Goal: Find contact information: Obtain details needed to contact an individual or organization

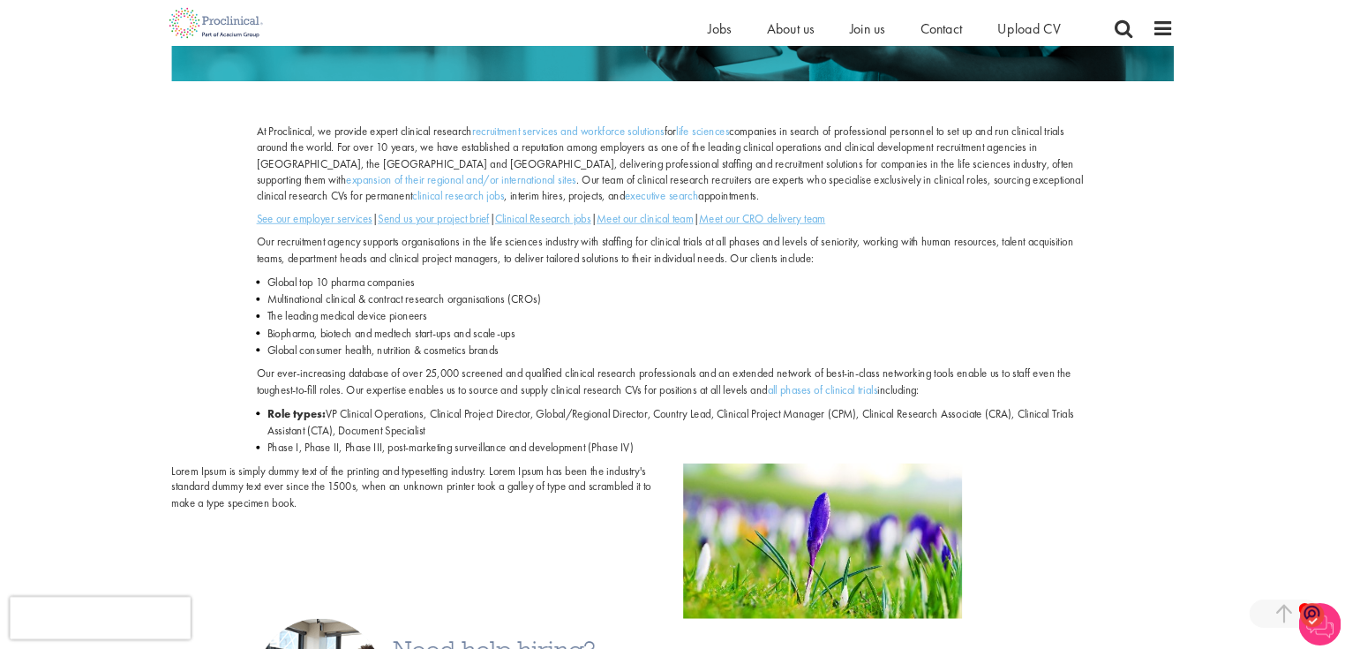
scroll to position [618, 0]
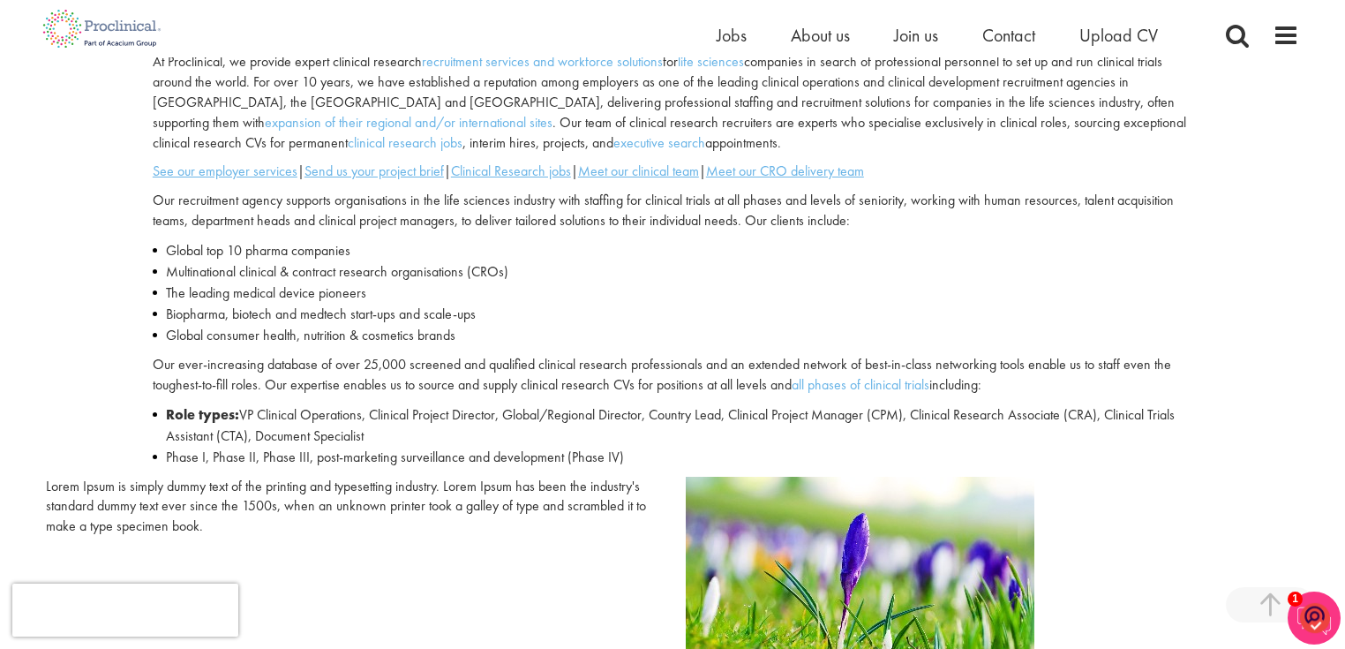
drag, startPoint x: 1694, startPoint y: 3, endPoint x: 946, endPoint y: 281, distance: 797.6
click at [946, 281] on li "Multinational clinical & contract research organisations (CROs)" at bounding box center [673, 271] width 1040 height 21
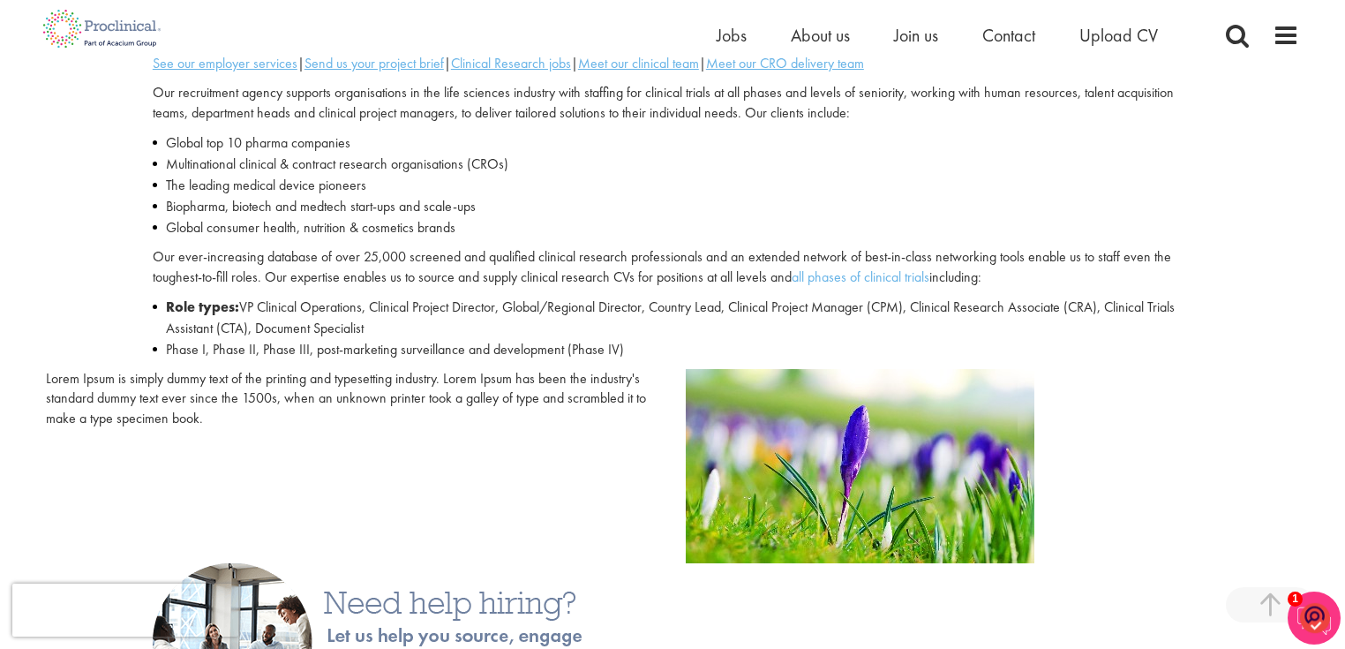
scroll to position [759, 0]
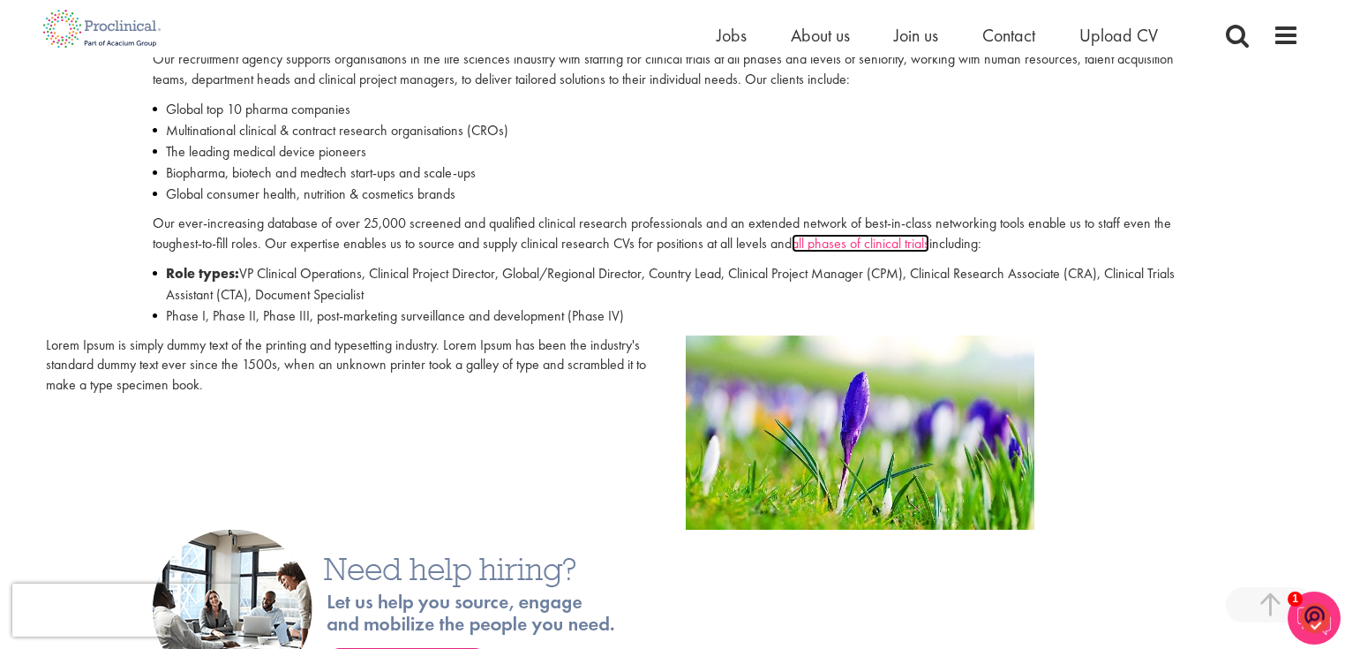
click at [879, 247] on link "all phases of clinical trials" at bounding box center [861, 243] width 138 height 19
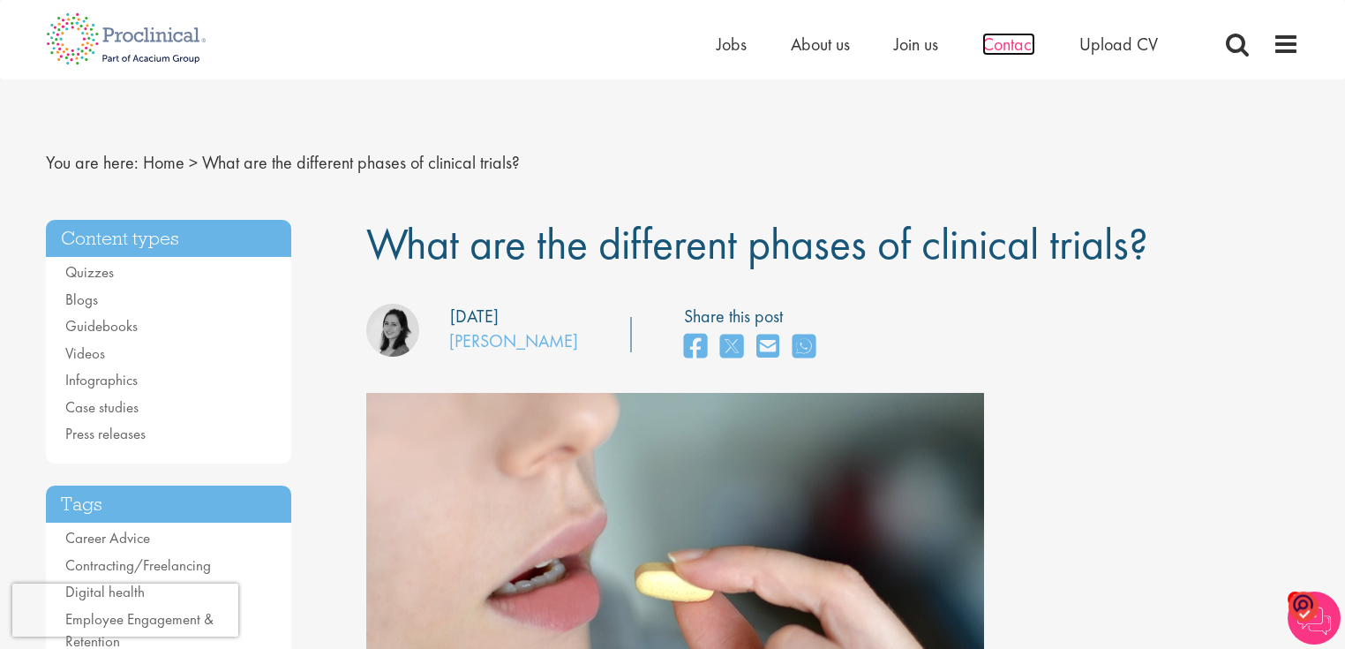
click at [1017, 49] on span "Contact" at bounding box center [1008, 44] width 53 height 23
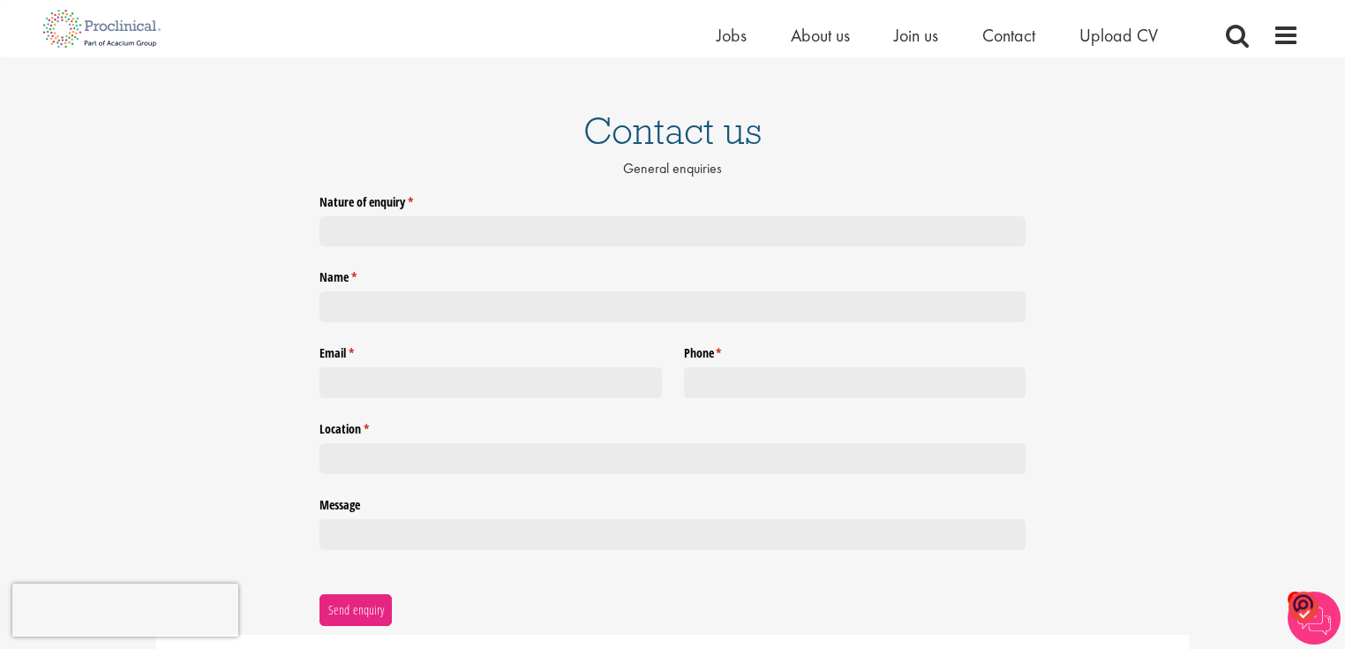
scroll to position [71, 0]
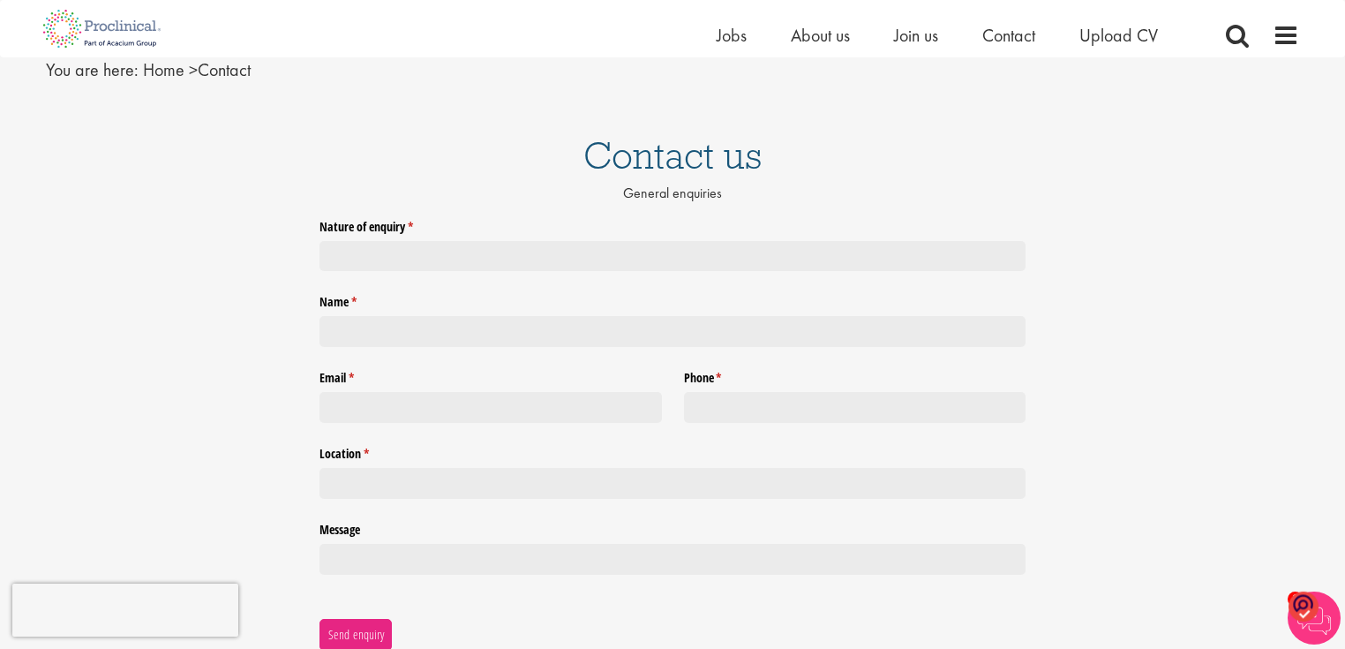
click at [415, 254] on div at bounding box center [672, 256] width 706 height 31
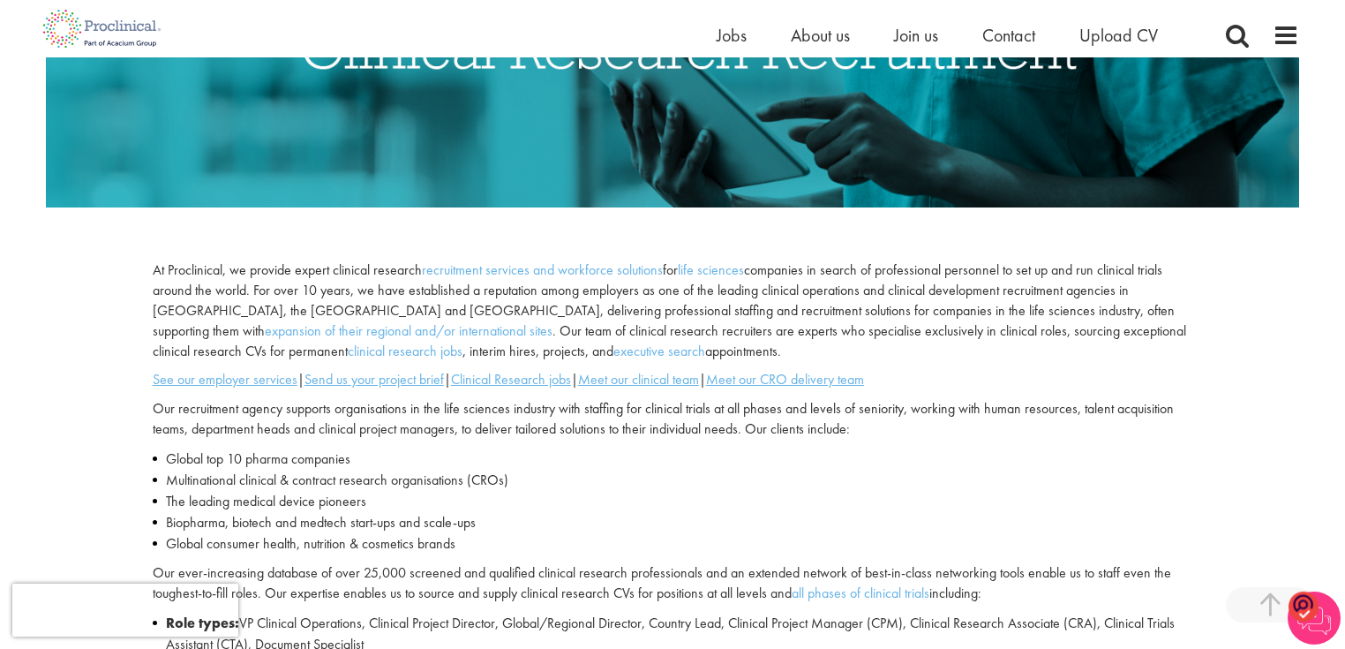
scroll to position [565, 0]
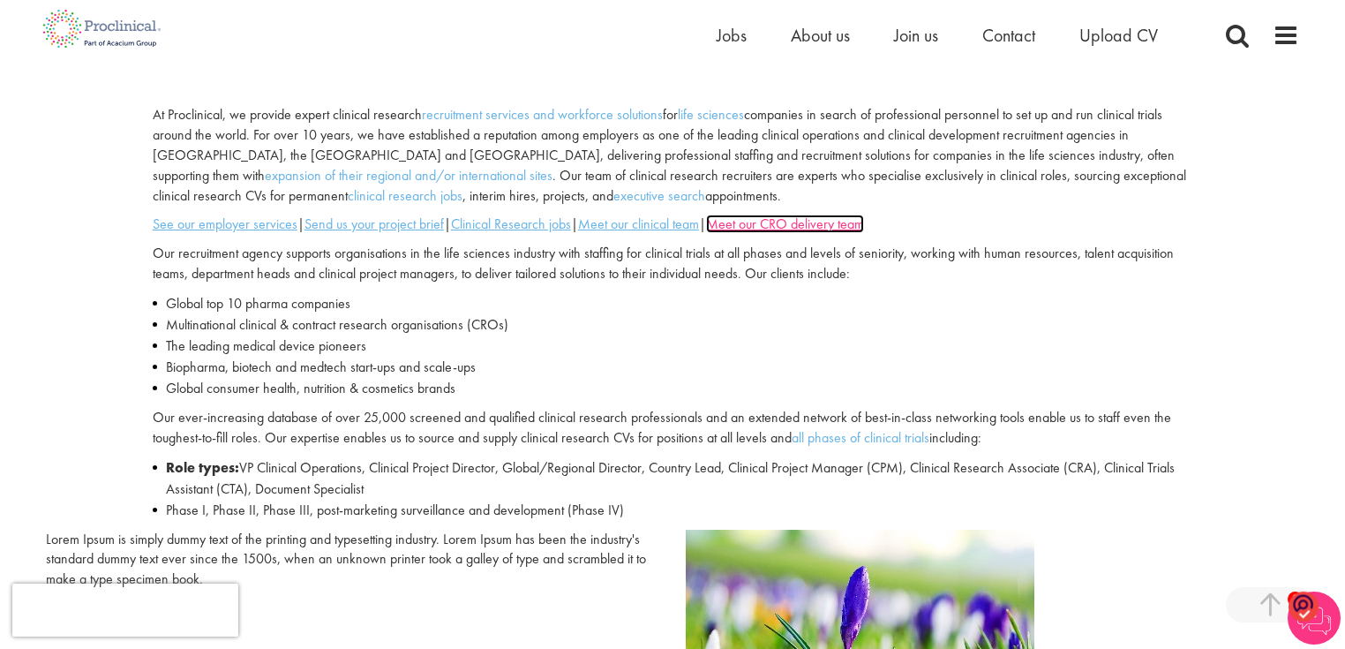
click at [833, 225] on u "Meet our CRO delivery team" at bounding box center [785, 223] width 158 height 19
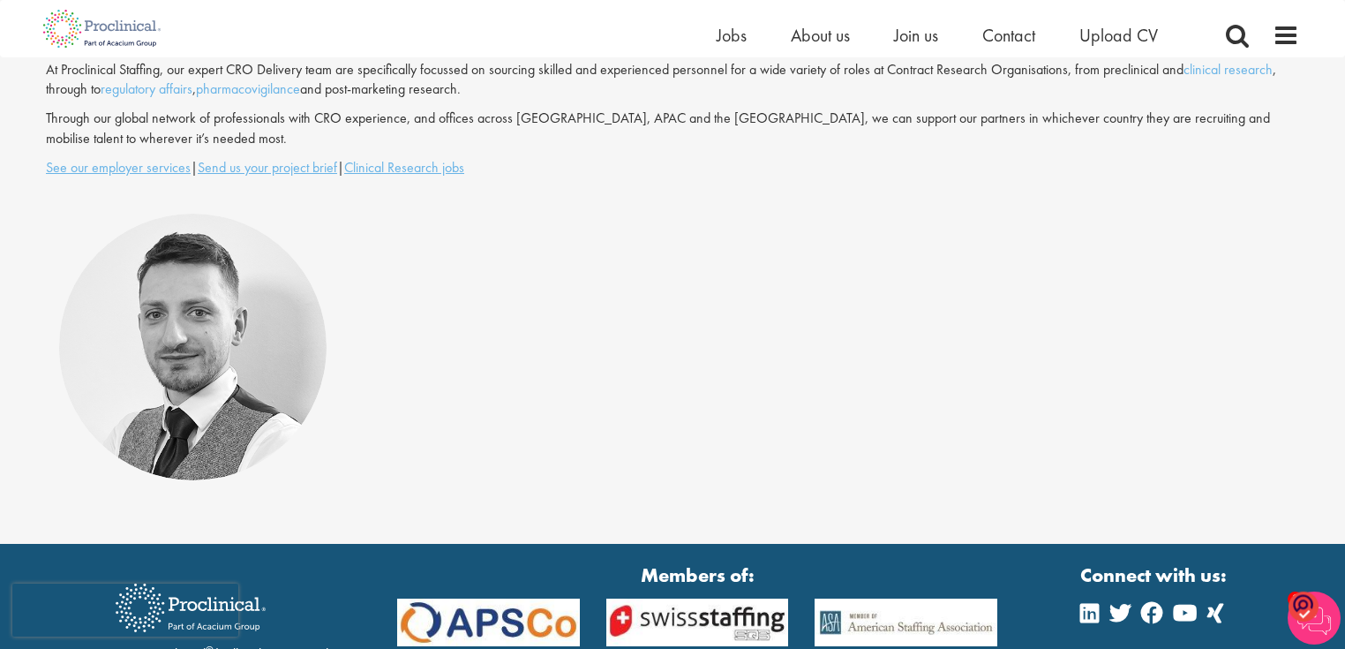
scroll to position [184, 0]
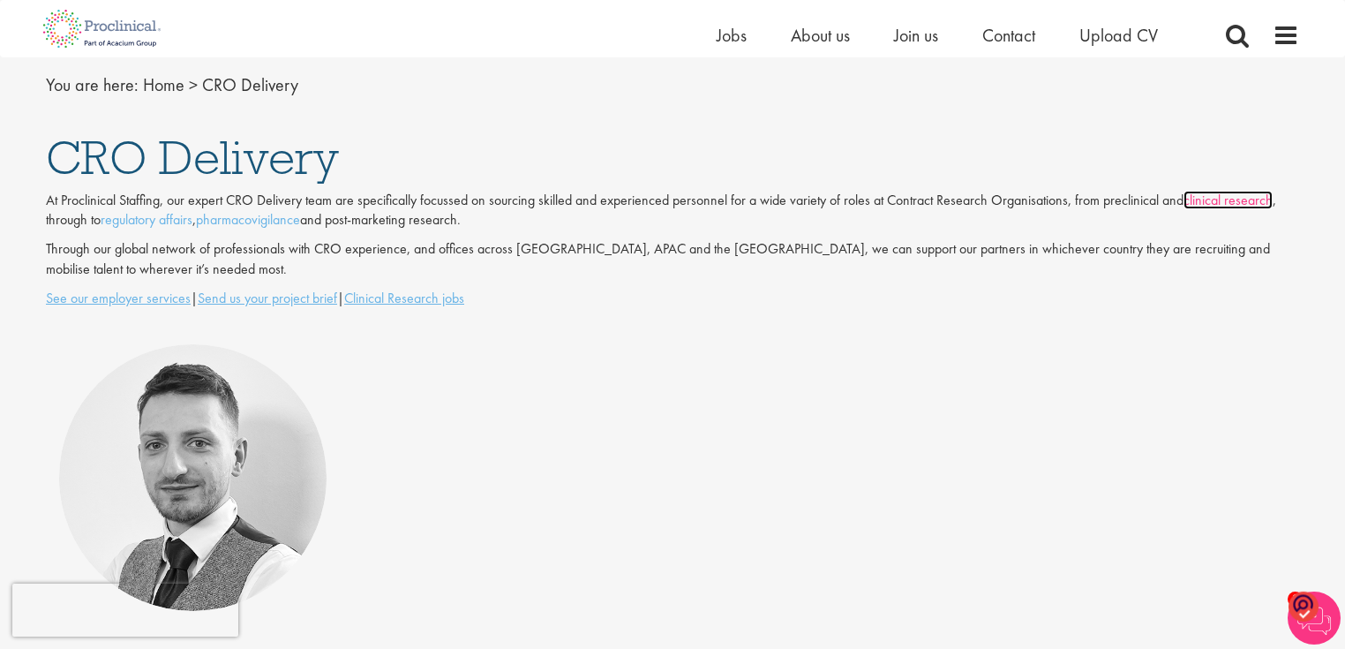
click at [1241, 199] on link "clinical research" at bounding box center [1228, 200] width 89 height 19
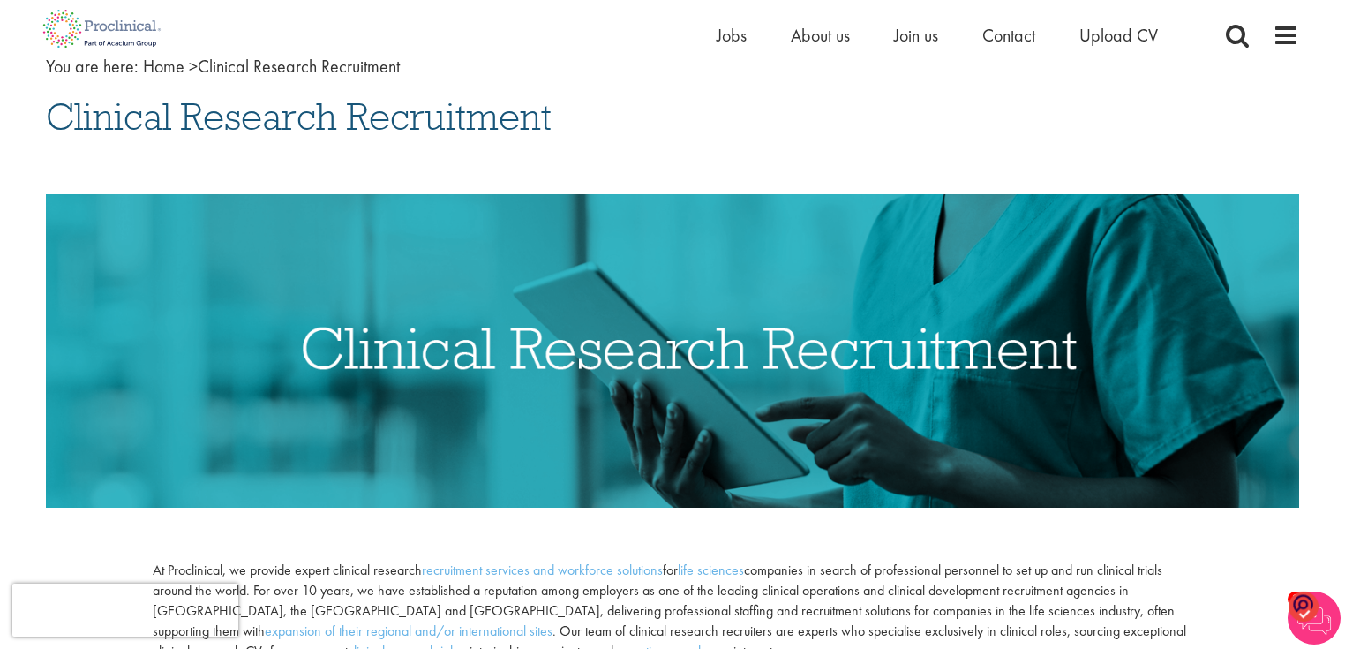
scroll to position [71, 0]
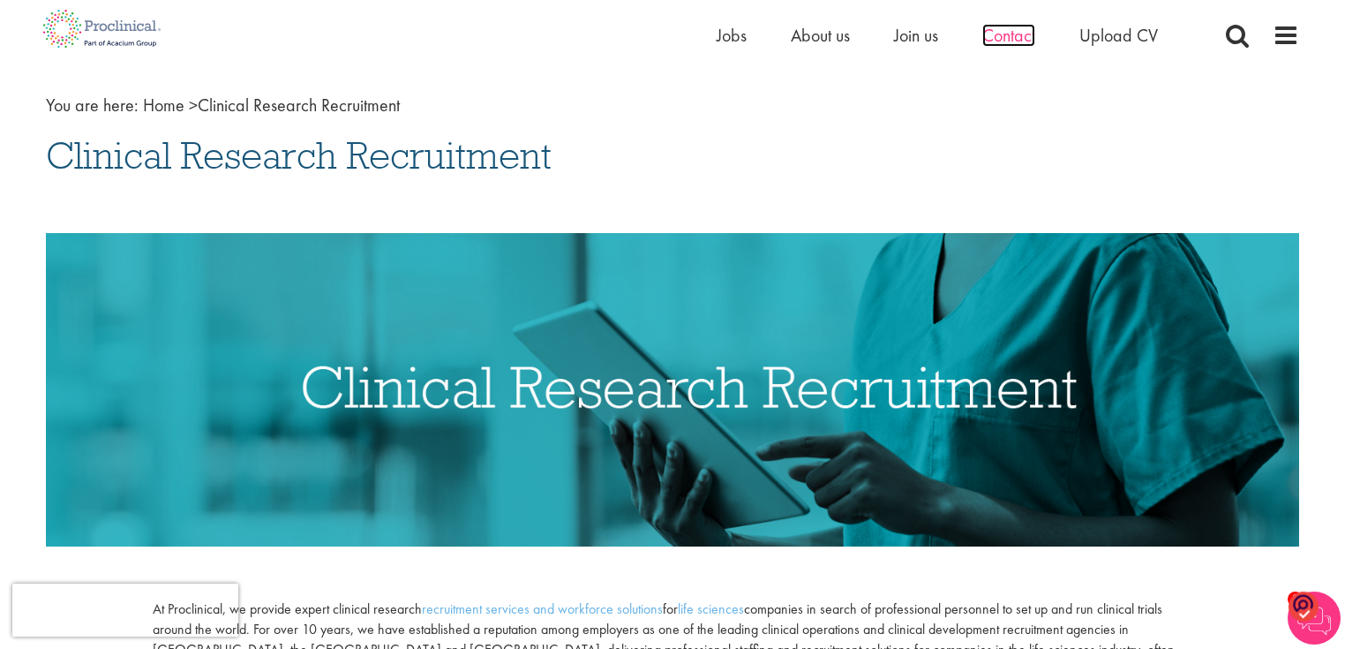
click at [1010, 35] on span "Contact" at bounding box center [1008, 35] width 53 height 23
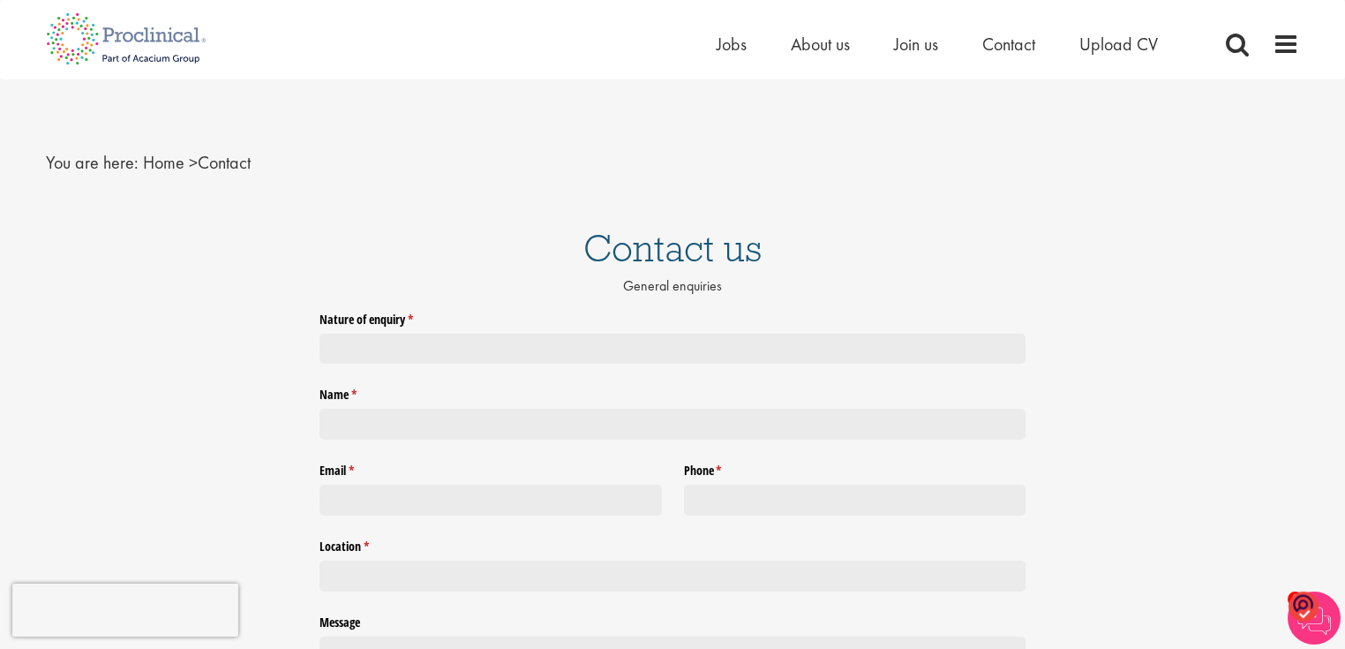
click at [385, 348] on div at bounding box center [672, 349] width 706 height 31
click at [402, 346] on div at bounding box center [672, 349] width 706 height 31
click at [448, 348] on div at bounding box center [672, 349] width 706 height 31
click at [406, 348] on div at bounding box center [672, 349] width 706 height 31
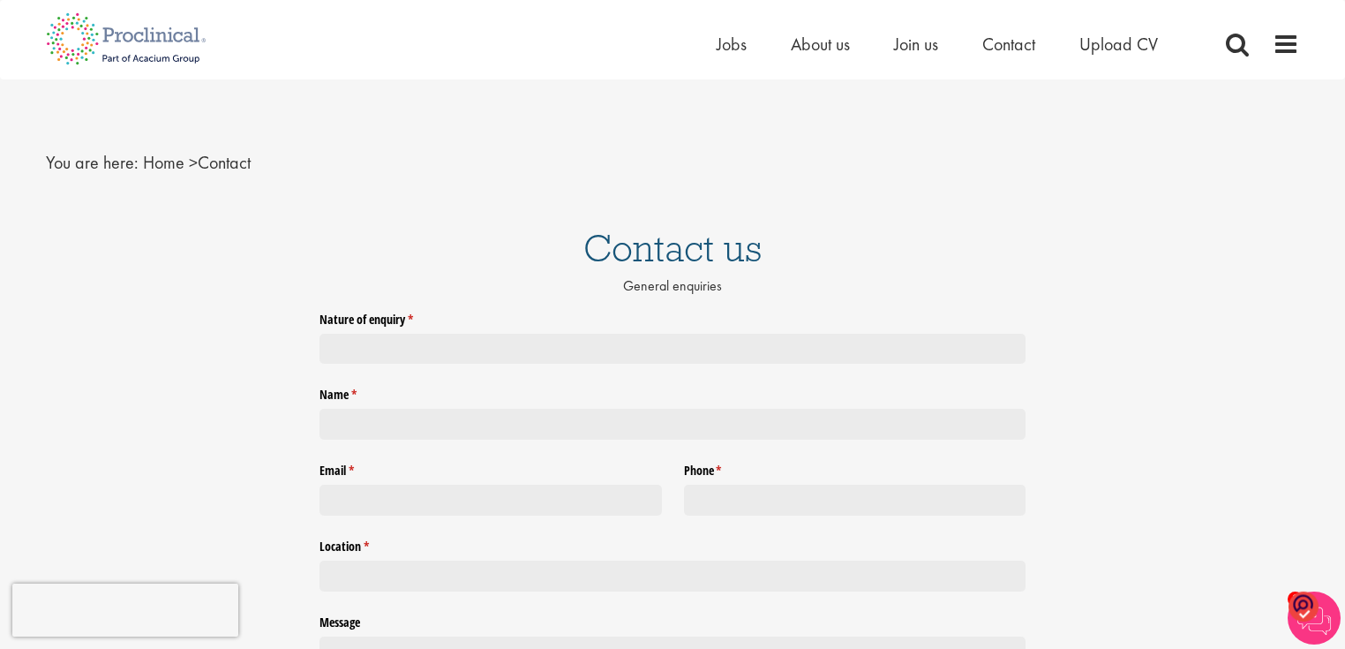
click at [361, 420] on div at bounding box center [672, 424] width 706 height 31
click at [375, 347] on div at bounding box center [672, 349] width 706 height 31
click at [395, 418] on div at bounding box center [672, 424] width 706 height 31
click at [417, 459] on label "Email * (required)" at bounding box center [490, 467] width 342 height 23
click at [462, 505] on div at bounding box center [490, 500] width 342 height 31
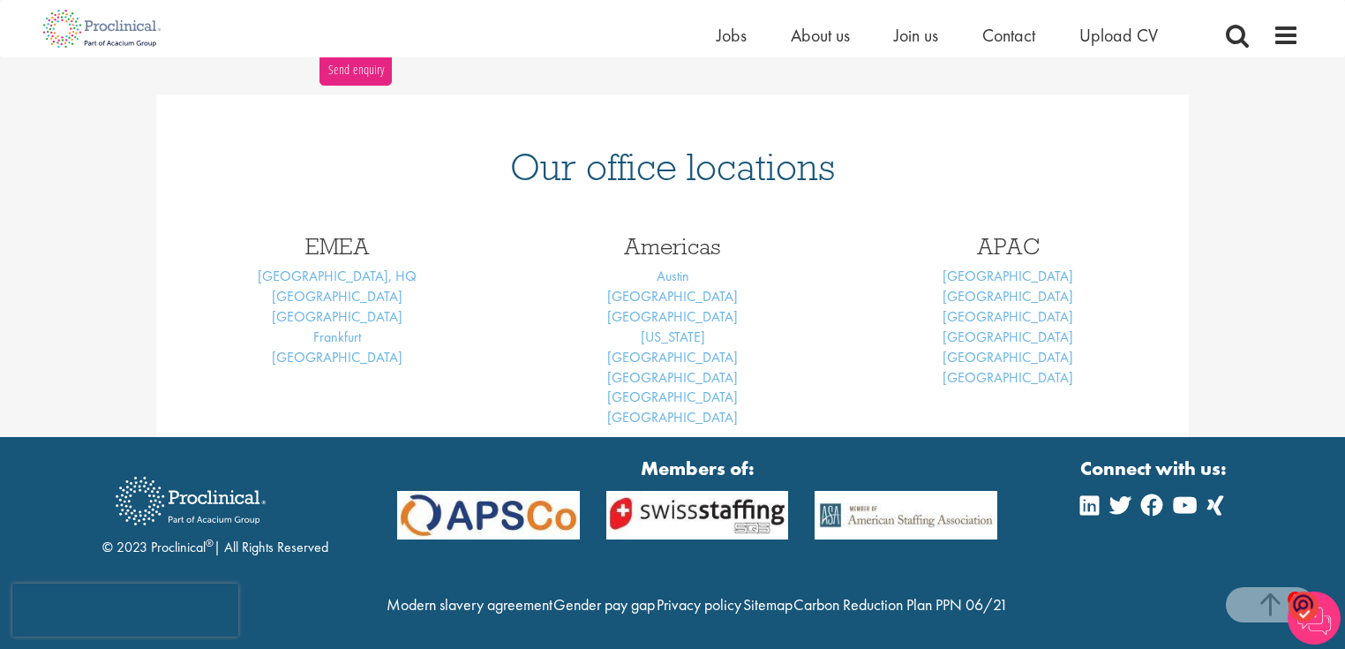
scroll to position [679, 0]
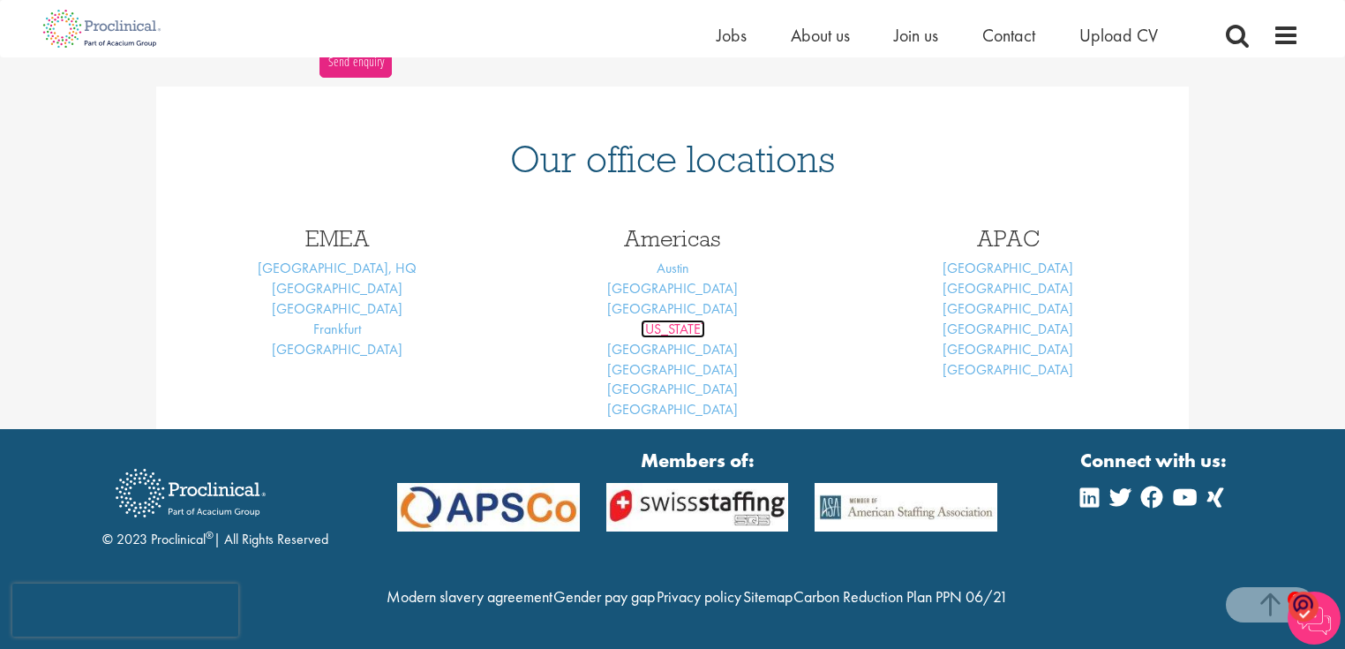
click at [688, 319] on link "[US_STATE]" at bounding box center [673, 328] width 64 height 19
